Goal: Task Accomplishment & Management: Use online tool/utility

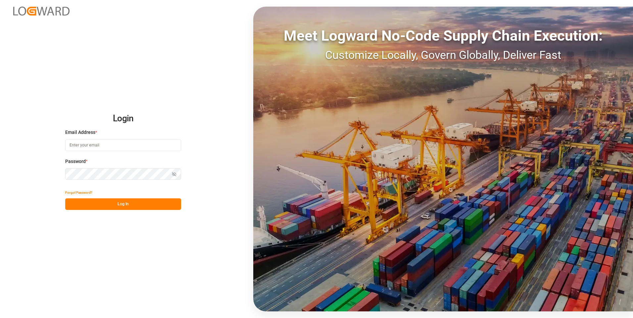
type input "[EMAIL_ADDRESS][DOMAIN_NAME]"
click at [108, 204] on button "Log In" at bounding box center [123, 205] width 116 height 12
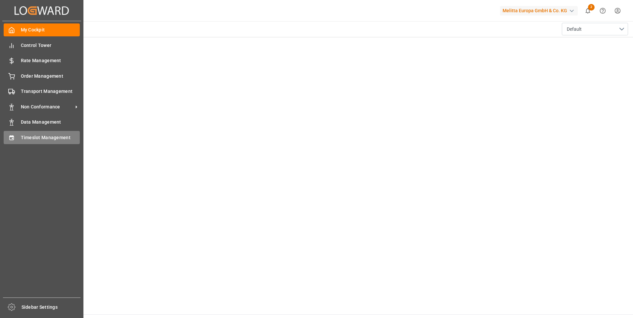
click at [12, 133] on div "Timeslot Management Timeslot Management" at bounding box center [42, 137] width 76 height 13
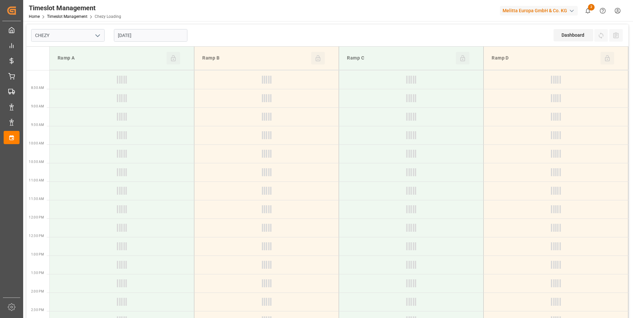
type input "Chezy Loading"
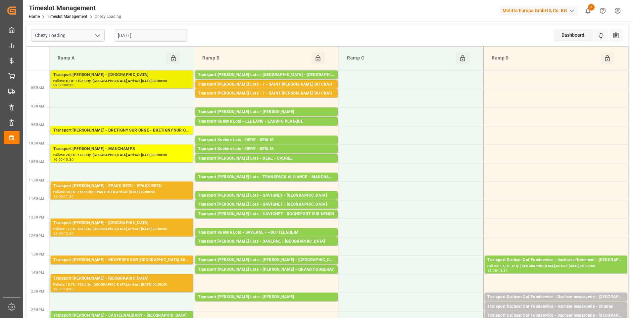
click at [137, 74] on div "Transport [PERSON_NAME] - [GEOGRAPHIC_DATA]" at bounding box center [121, 75] width 137 height 7
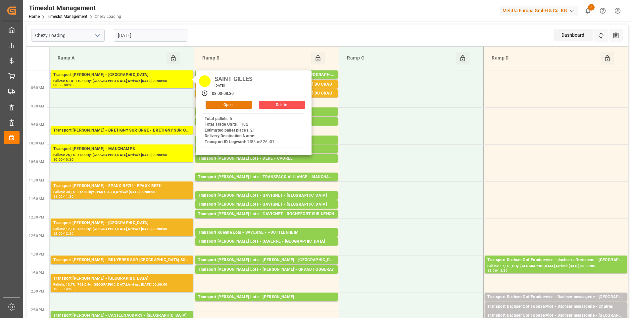
click at [234, 105] on button "Open" at bounding box center [229, 105] width 46 height 8
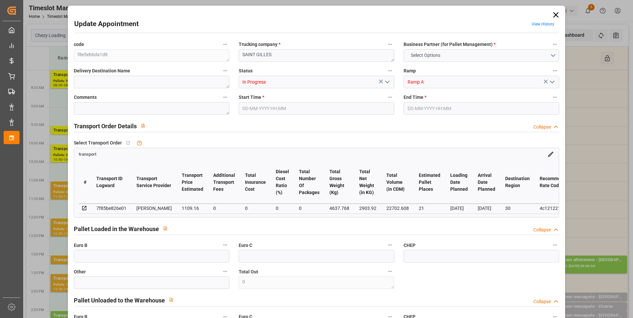
type input "21"
type input "1109.16"
type input "0"
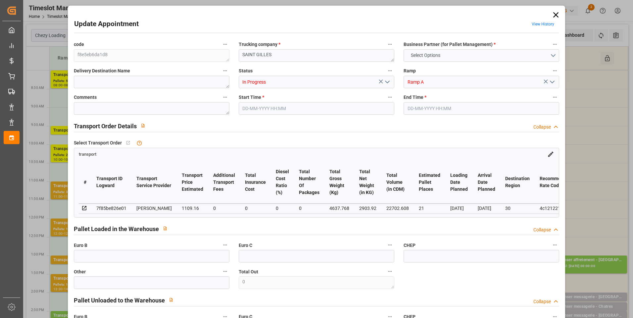
type input "1064.239"
type input "-44.921"
type input "0"
type input "2903.92"
type input "5444.216"
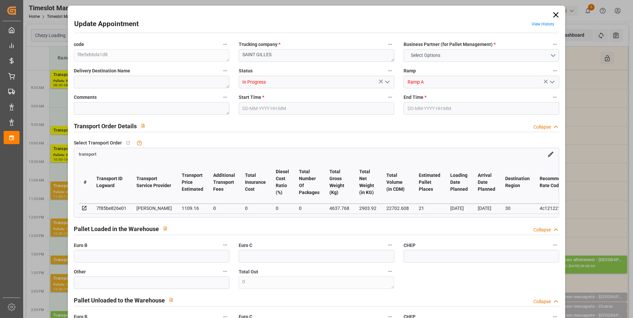
type input "22702.608"
type input "30"
type input "5"
type input "1102"
type input "22"
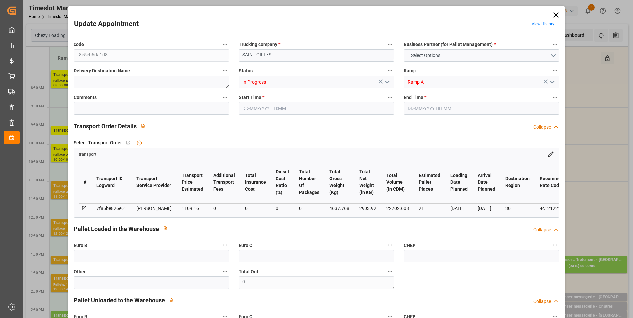
type input "101"
type input "4637.768"
type input "0"
type input "4710.8598"
type input "0"
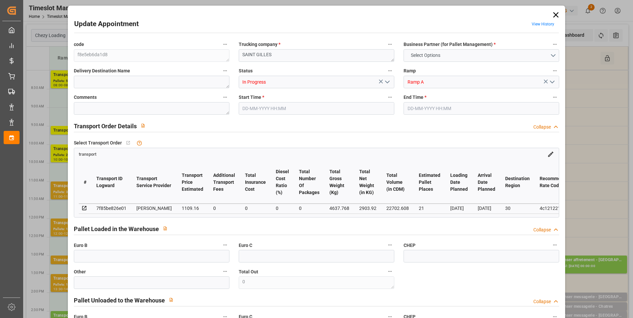
type input "0"
type input "21"
type input "35"
type input "[DATE] 08:00"
type input "[DATE] 08:30"
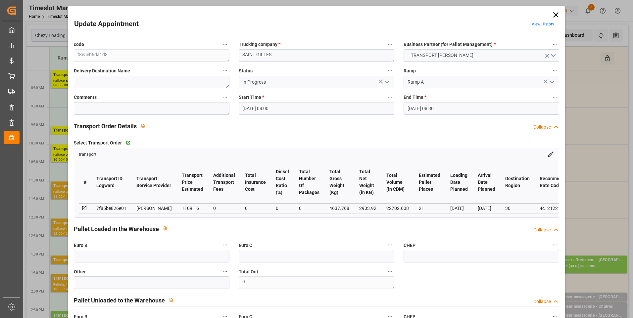
type input "[DATE] 14:35"
type input "[DATE] 12:15"
type input "[DATE]"
click at [386, 80] on icon "open menu" at bounding box center [387, 82] width 8 height 8
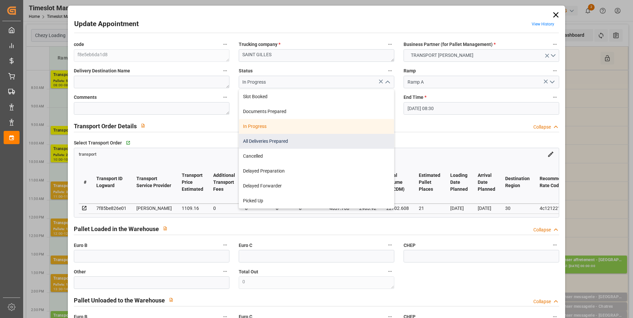
click at [279, 140] on div "All Deliveries Prepared" at bounding box center [316, 141] width 155 height 15
type input "All Deliveries Prepared"
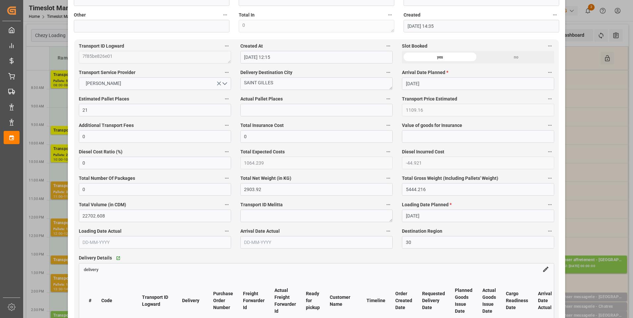
scroll to position [364, 0]
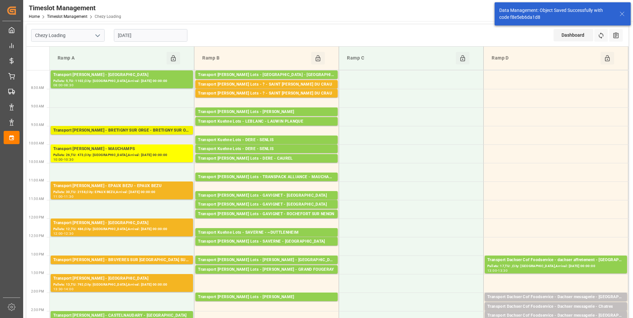
click at [142, 130] on div "Transport [PERSON_NAME] - BRETIGNY SUR ORGE - BRETIGNY SUR ORGE" at bounding box center [121, 130] width 137 height 7
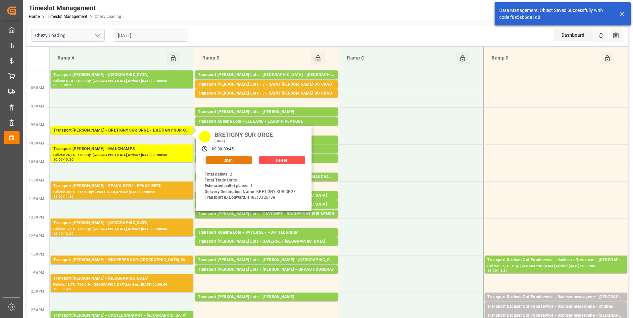
click at [225, 160] on button "Open" at bounding box center [229, 161] width 46 height 8
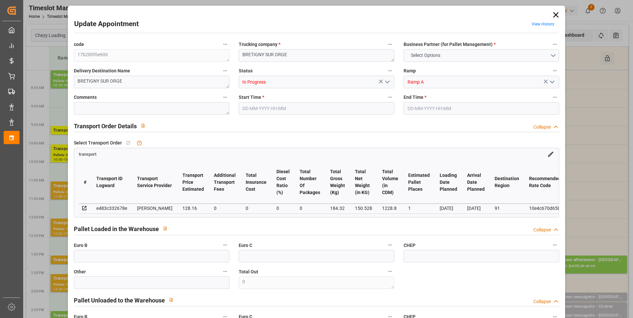
type input "1"
type input "128.16"
type input "0"
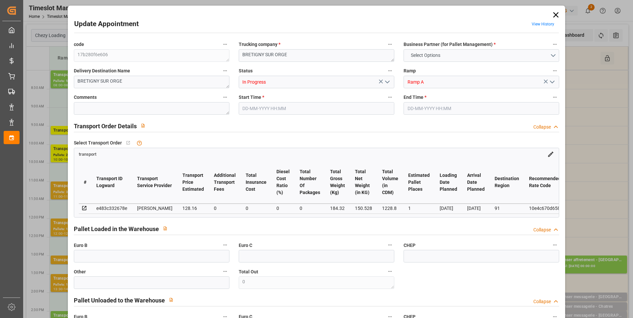
type input "122.9695"
type input "-5.1905"
type input "0"
type input "150.528"
type input "238"
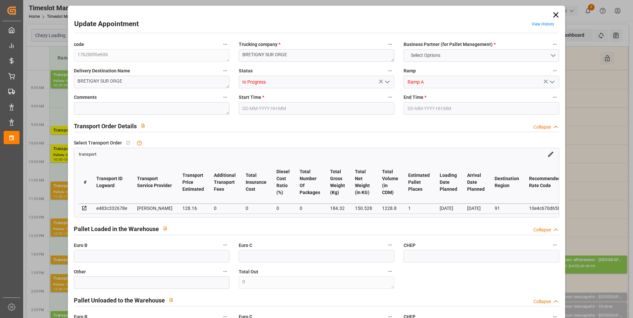
type input "1228.8"
type input "91"
type input "2"
type input "0"
type input "2"
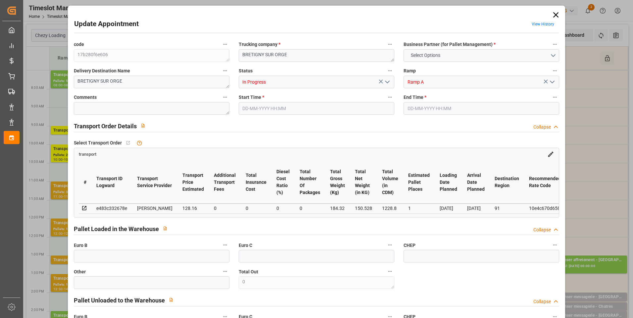
type input "101"
type input "184.32"
type input "0"
type input "4710.8598"
type input "0"
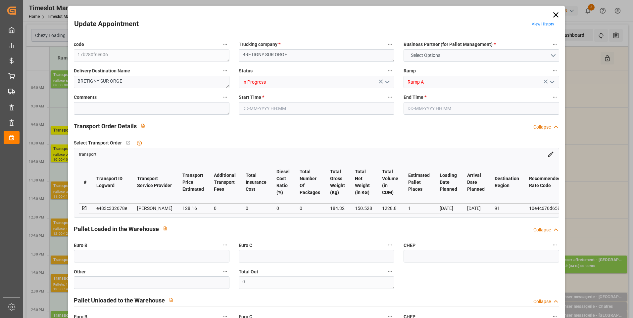
type input "0"
type input "21"
type input "35"
type input "[DATE] 09:30"
type input "[DATE] 09:45"
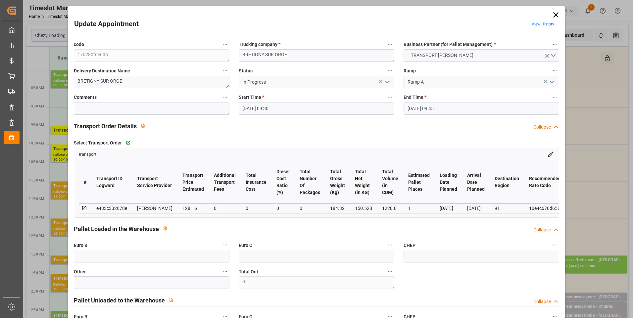
type input "[DATE] 15:42"
type input "[DATE] 11:37"
type input "[DATE]"
click at [384, 79] on icon "open menu" at bounding box center [387, 82] width 8 height 8
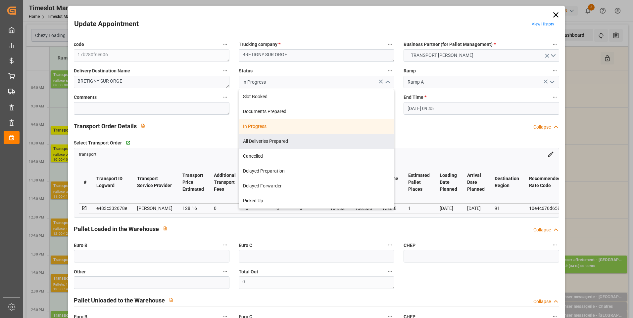
click at [259, 140] on div "All Deliveries Prepared" at bounding box center [316, 141] width 155 height 15
type input "All Deliveries Prepared"
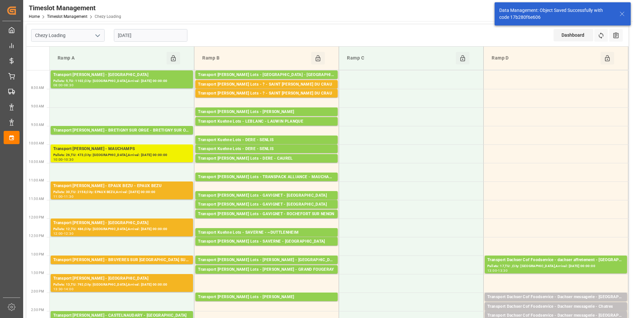
click at [166, 154] on div "Pallets: 26,TU: 473,City: [GEOGRAPHIC_DATA],Arrival: [DATE] 00:00:00" at bounding box center [121, 156] width 137 height 6
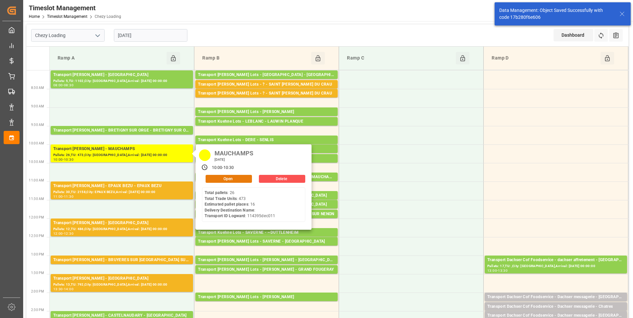
click at [228, 179] on button "Open" at bounding box center [229, 179] width 46 height 8
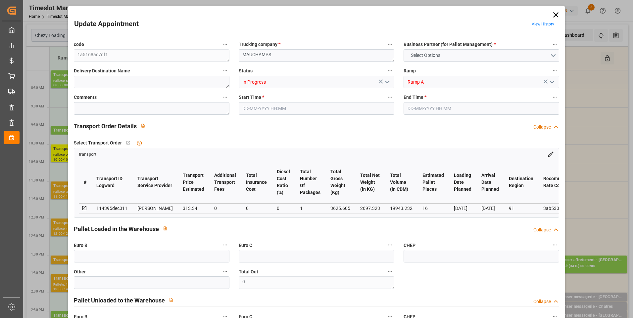
type input "16"
type input "313.34"
type input "0"
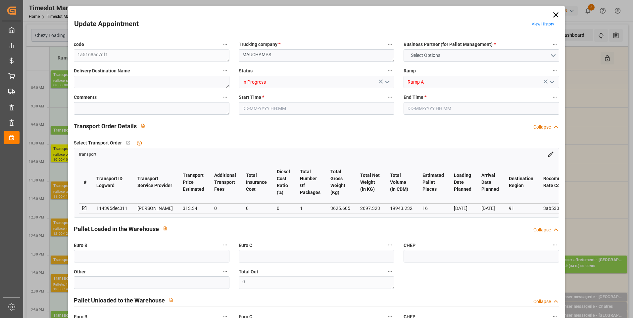
type input "300.6497"
type input "-12.6903"
type input "1"
type input "2697.323"
type input "4487.949"
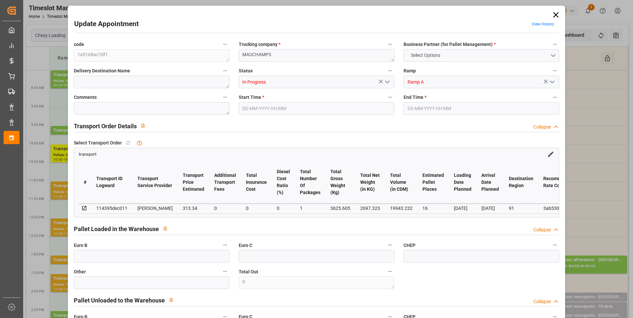
type input "19943.232"
type input "91"
type input "26"
type input "473"
type input "31"
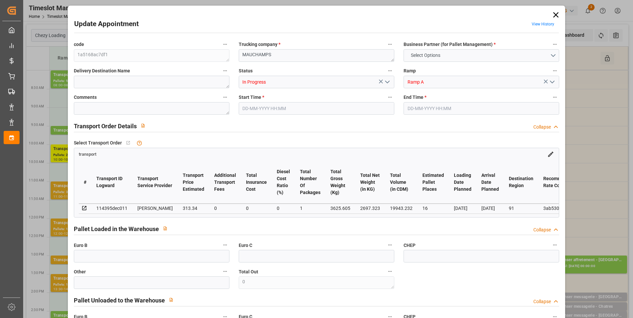
type input "101"
type input "3625.605"
type input "0"
type input "4710.8598"
type input "0"
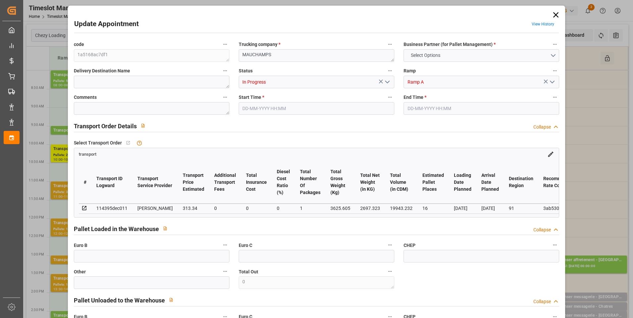
type input "0"
type input "21"
type input "35"
type input "[DATE] 10:00"
type input "[DATE] 10:30"
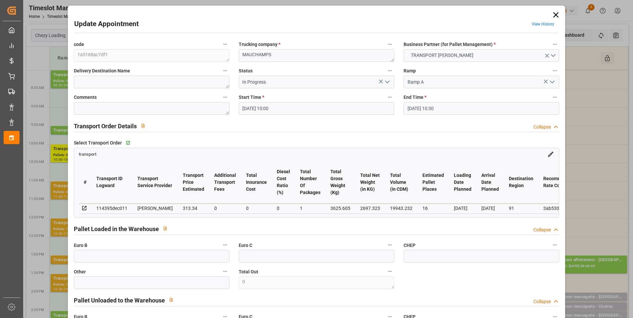
type input "[DATE] 14:59"
type input "[DATE] 12:14"
type input "[DATE]"
click at [383, 81] on icon "open menu" at bounding box center [387, 82] width 8 height 8
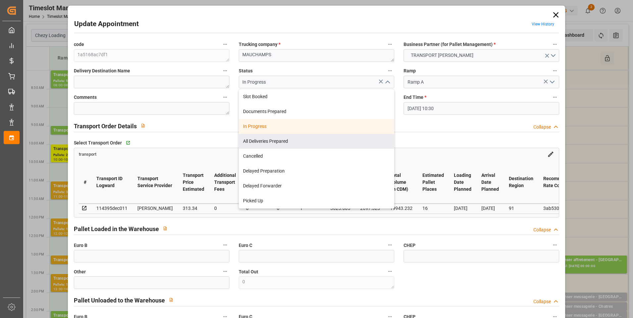
click at [235, 138] on div "Select Transport Order   Go to transport Grid transport # Transport ID Logward …" at bounding box center [316, 178] width 495 height 84
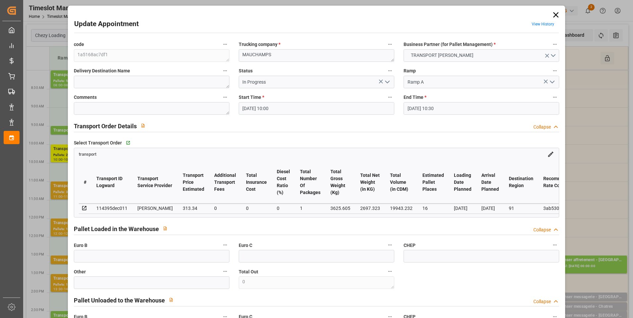
click at [385, 82] on polyline "open menu" at bounding box center [387, 82] width 4 height 2
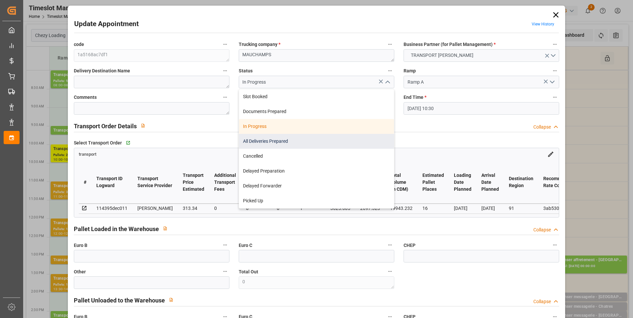
click at [299, 143] on div "All Deliveries Prepared" at bounding box center [316, 141] width 155 height 15
type input "All Deliveries Prepared"
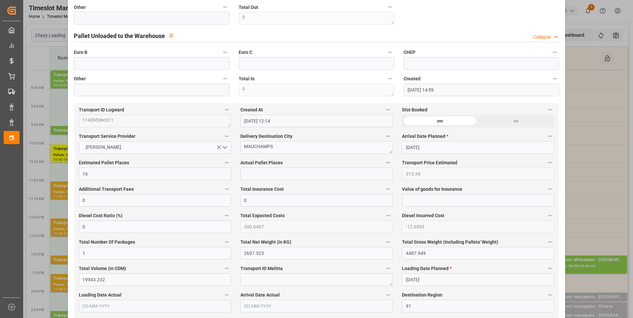
scroll to position [463, 0]
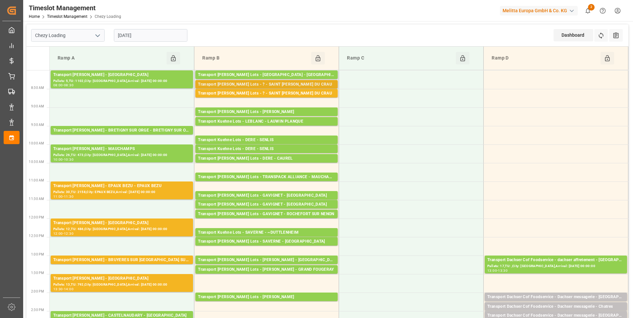
click at [282, 84] on div "Transport [PERSON_NAME] Lots - ? - SAINT [PERSON_NAME] DU CRAU" at bounding box center [266, 84] width 137 height 7
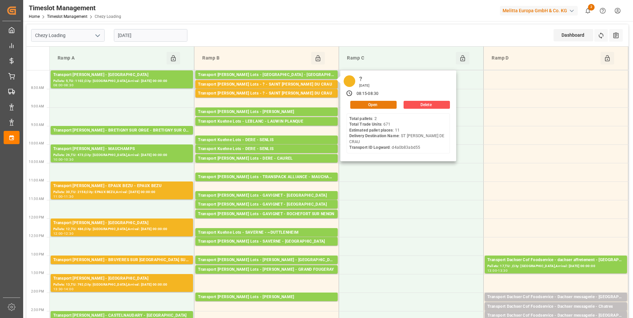
click at [374, 102] on button "Open" at bounding box center [373, 105] width 46 height 8
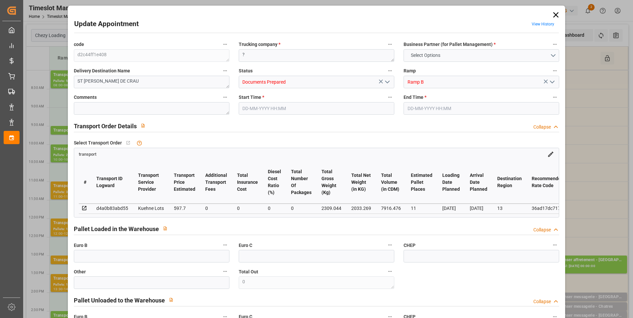
type input "11"
type input "597.7"
type input "0"
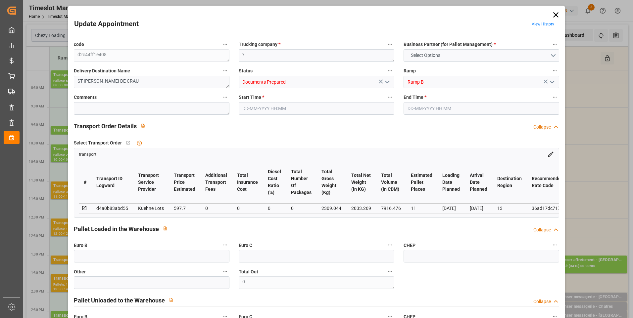
type input "597.7"
type input "0"
type input "2033.269"
type input "3403.876"
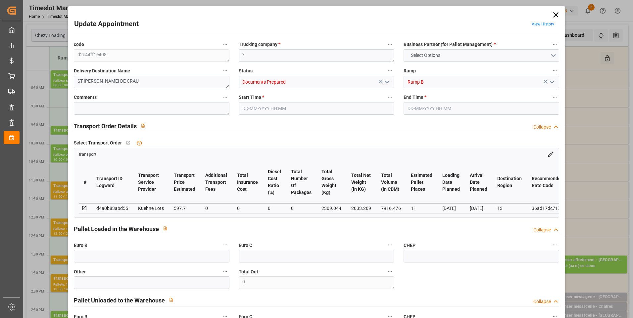
type input "7916.476"
type input "13"
type input "2"
type input "671"
type input "47"
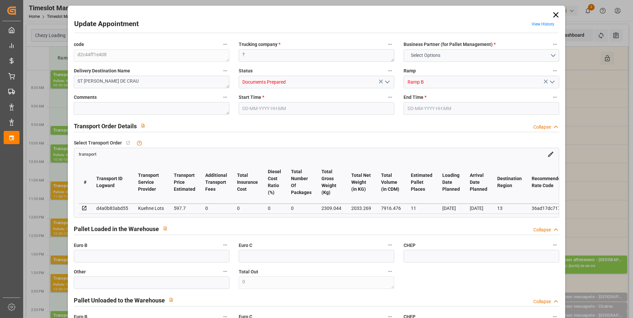
type input "101"
type input "2309.044"
type input "0"
type input "4710.8598"
type input "0"
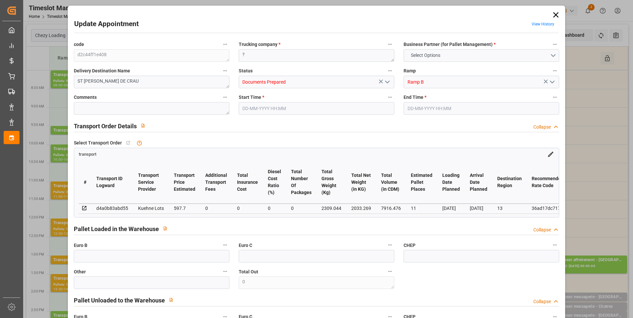
type input "0"
type input "21"
type input "35"
type input "[DATE] 08:15"
type input "[DATE] 08:30"
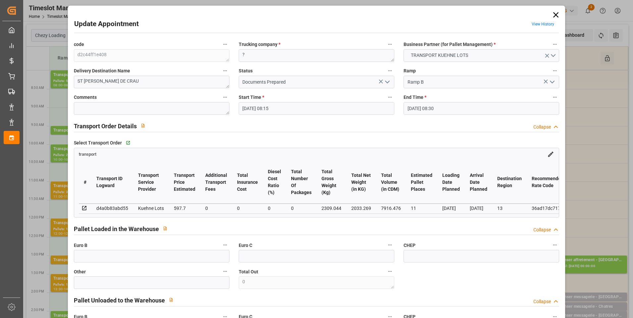
type input "[DATE] 15:06"
type input "[DATE] 12:19"
type input "[DATE]"
click at [388, 85] on icon "open menu" at bounding box center [387, 82] width 8 height 8
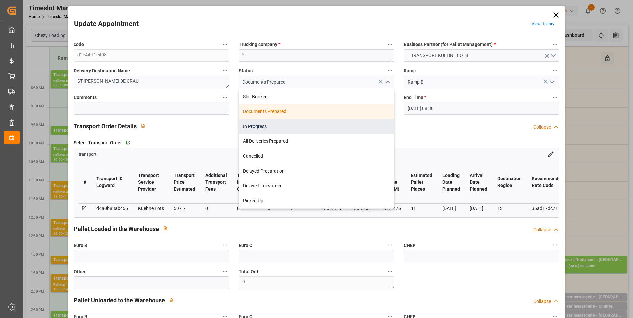
click at [258, 127] on div "In Progress" at bounding box center [316, 126] width 155 height 15
type input "In Progress"
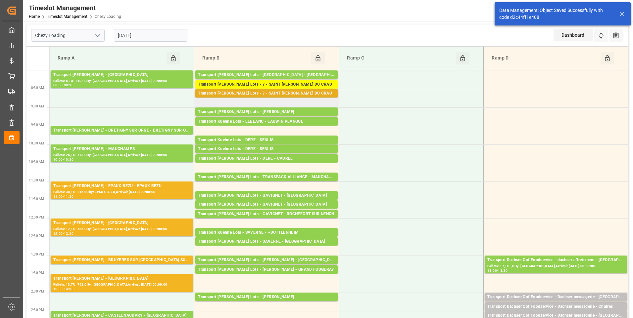
click at [273, 93] on div "Transport [PERSON_NAME] Lots - ? - SAINT [PERSON_NAME] DU CRAU" at bounding box center [266, 93] width 137 height 7
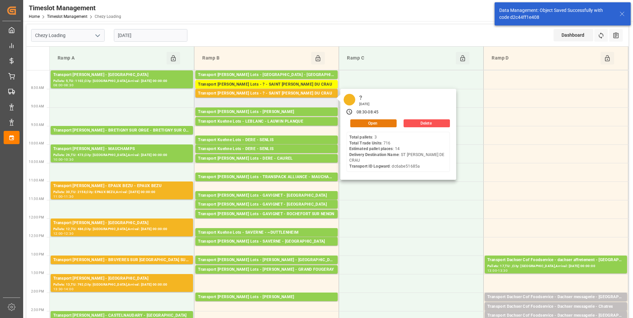
click at [367, 121] on button "Open" at bounding box center [373, 123] width 46 height 8
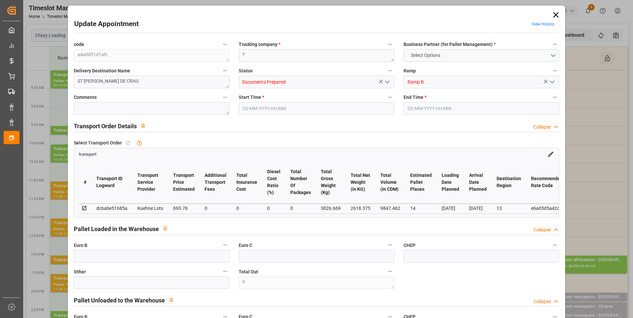
type input "14"
type input "693.76"
type input "0"
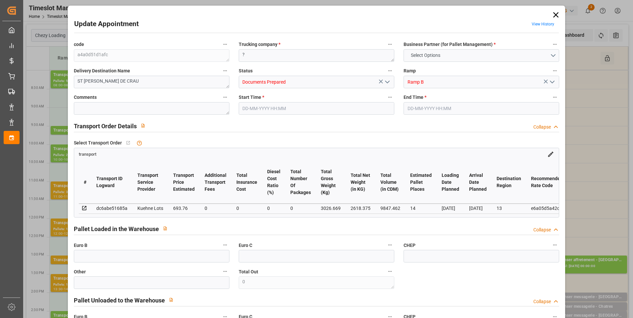
type input "693.76"
type input "0"
type input "2618.375"
type input "4305.709"
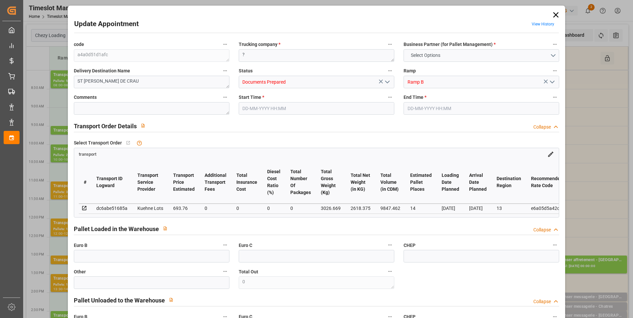
type input "9847.462"
type input "13"
type input "3"
type input "716"
type input "54"
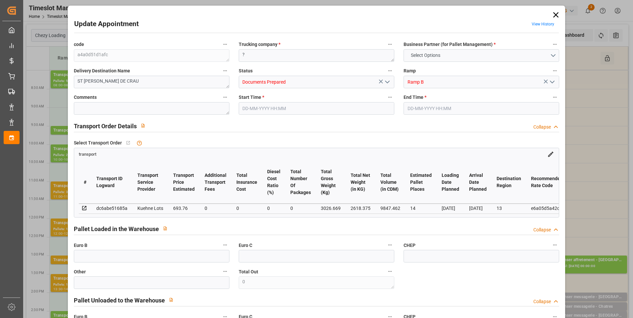
type input "101"
type input "3026.669"
type input "0"
type input "4710.8598"
type input "0"
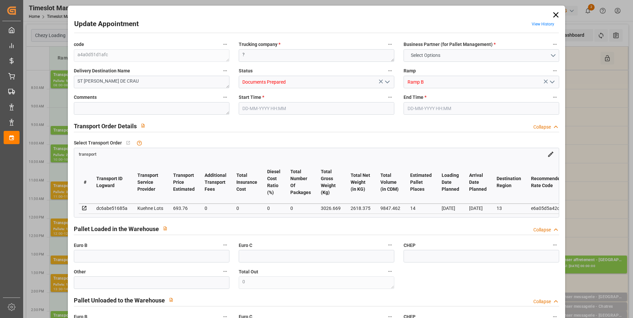
type input "0"
type input "21"
type input "35"
type input "[DATE] 08:30"
type input "[DATE] 08:45"
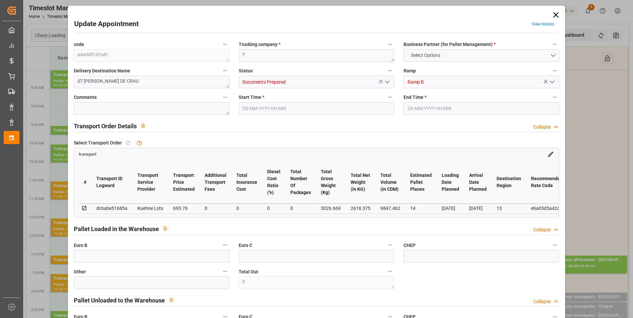
type input "[DATE] 15:07"
type input "[DATE] 11:26"
type input "[DATE]"
click at [385, 81] on icon "open menu" at bounding box center [387, 82] width 8 height 8
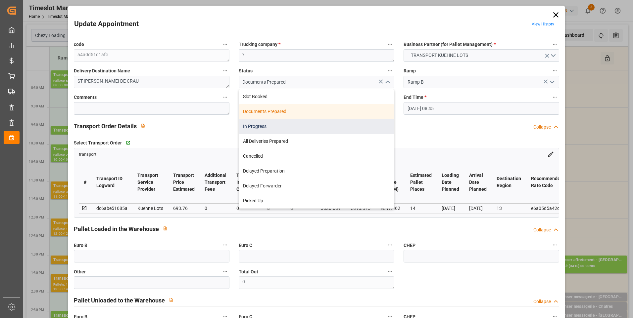
click at [260, 124] on div "In Progress" at bounding box center [316, 126] width 155 height 15
type input "In Progress"
